Goal: Transaction & Acquisition: Purchase product/service

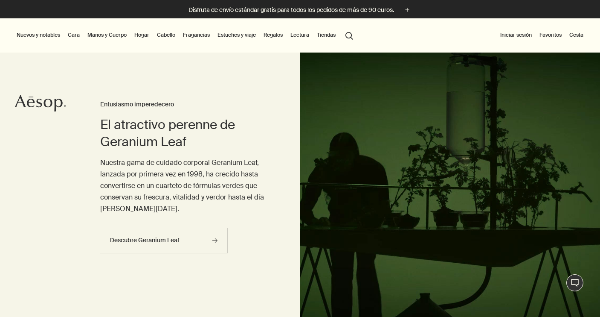
click at [146, 34] on link "Hogar" at bounding box center [142, 35] width 18 height 10
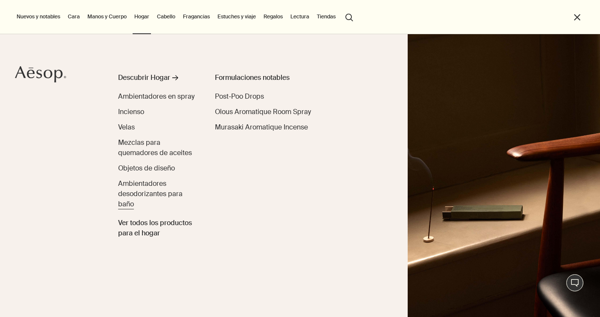
click at [129, 191] on span "Ambientadores desodorizantes para baño" at bounding box center [150, 193] width 64 height 29
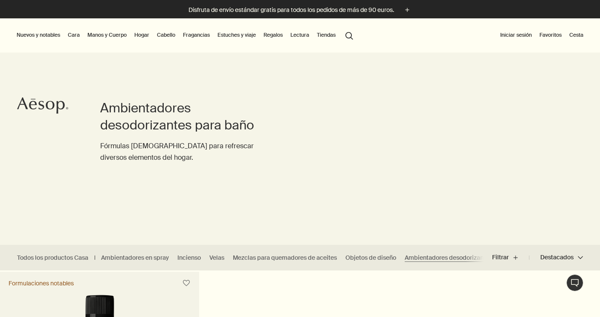
click at [356, 38] on button "search Buscar" at bounding box center [349, 35] width 15 height 16
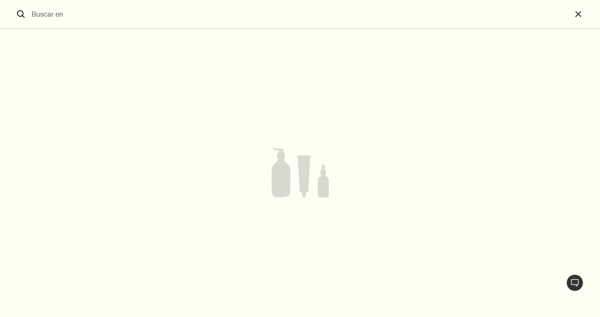
click at [277, 55] on div "search Sugerencia jabón de manos shampoo limpiadores para el cuerpo vela desodo…" at bounding box center [300, 158] width 600 height 317
click at [251, 17] on input "Buscar en" at bounding box center [300, 14] width 544 height 28
type input "vivere spritz"
click at [102, 15] on input "vivere spritz" at bounding box center [300, 14] width 544 height 28
click at [581, 13] on button "close" at bounding box center [586, 14] width 28 height 29
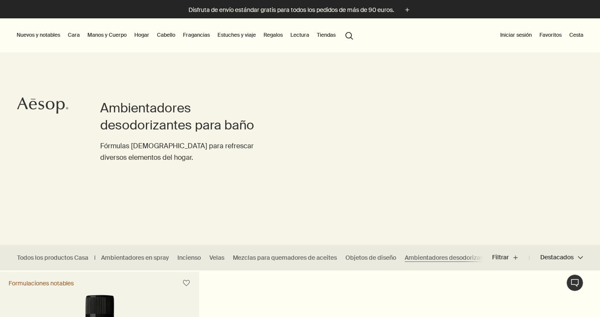
click at [195, 36] on link "Fragancias" at bounding box center [196, 35] width 30 height 10
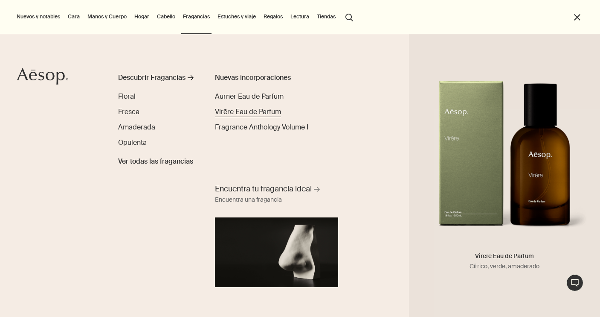
click at [264, 113] on span "Virēre Eau de Parfum" at bounding box center [248, 111] width 66 height 9
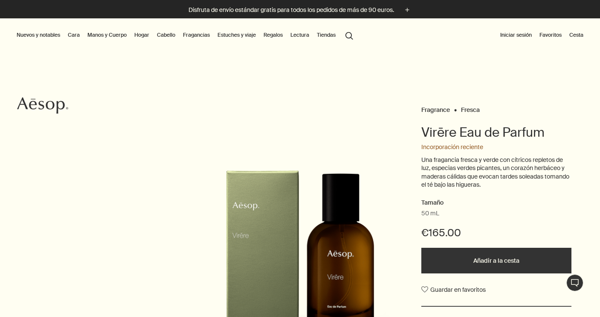
click at [147, 35] on link "Hogar" at bounding box center [142, 35] width 18 height 10
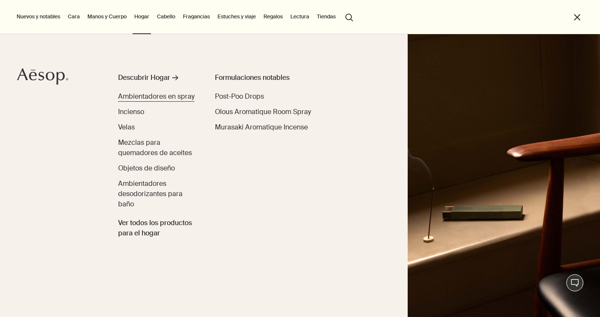
click at [154, 96] on span "Ambientadores en spray" at bounding box center [156, 96] width 76 height 9
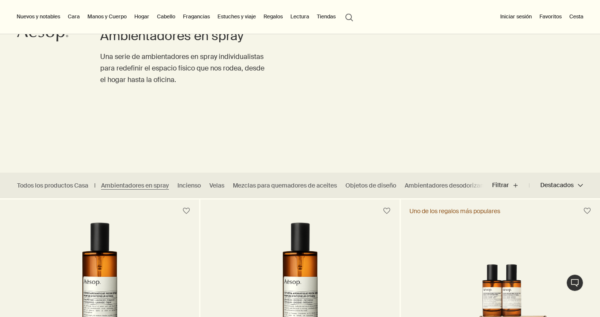
scroll to position [71, 0]
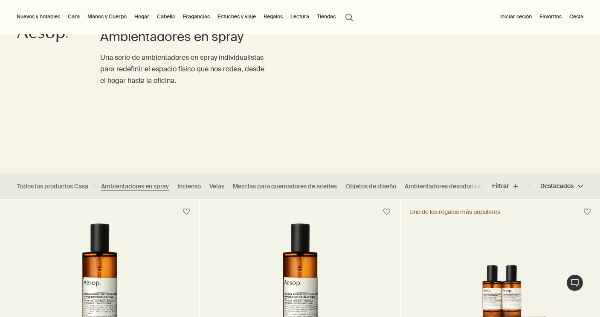
click at [197, 16] on link "Fragancias" at bounding box center [196, 17] width 30 height 10
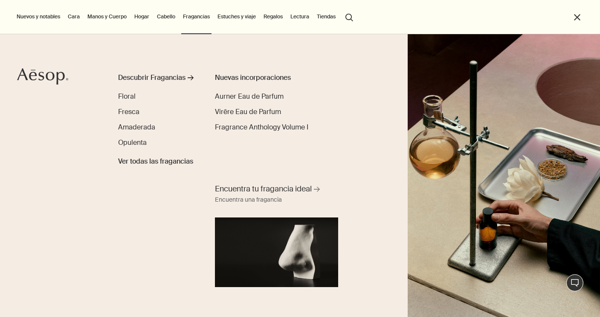
click at [141, 17] on link "Hogar" at bounding box center [142, 17] width 18 height 10
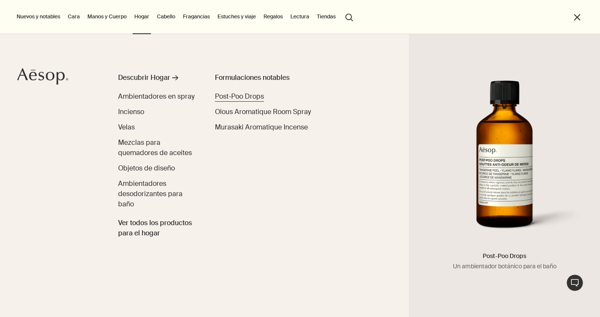
click at [224, 93] on span "Post-Poo Drops" at bounding box center [239, 96] width 49 height 9
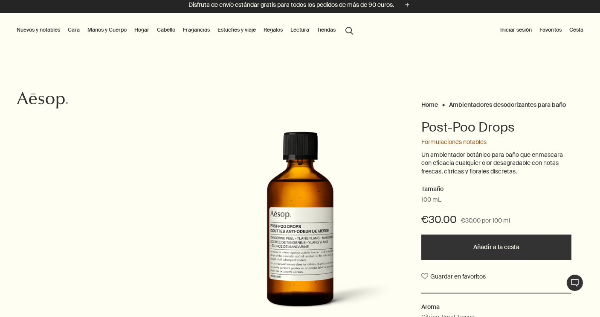
scroll to position [7, 0]
